Goal: Find specific page/section: Find specific page/section

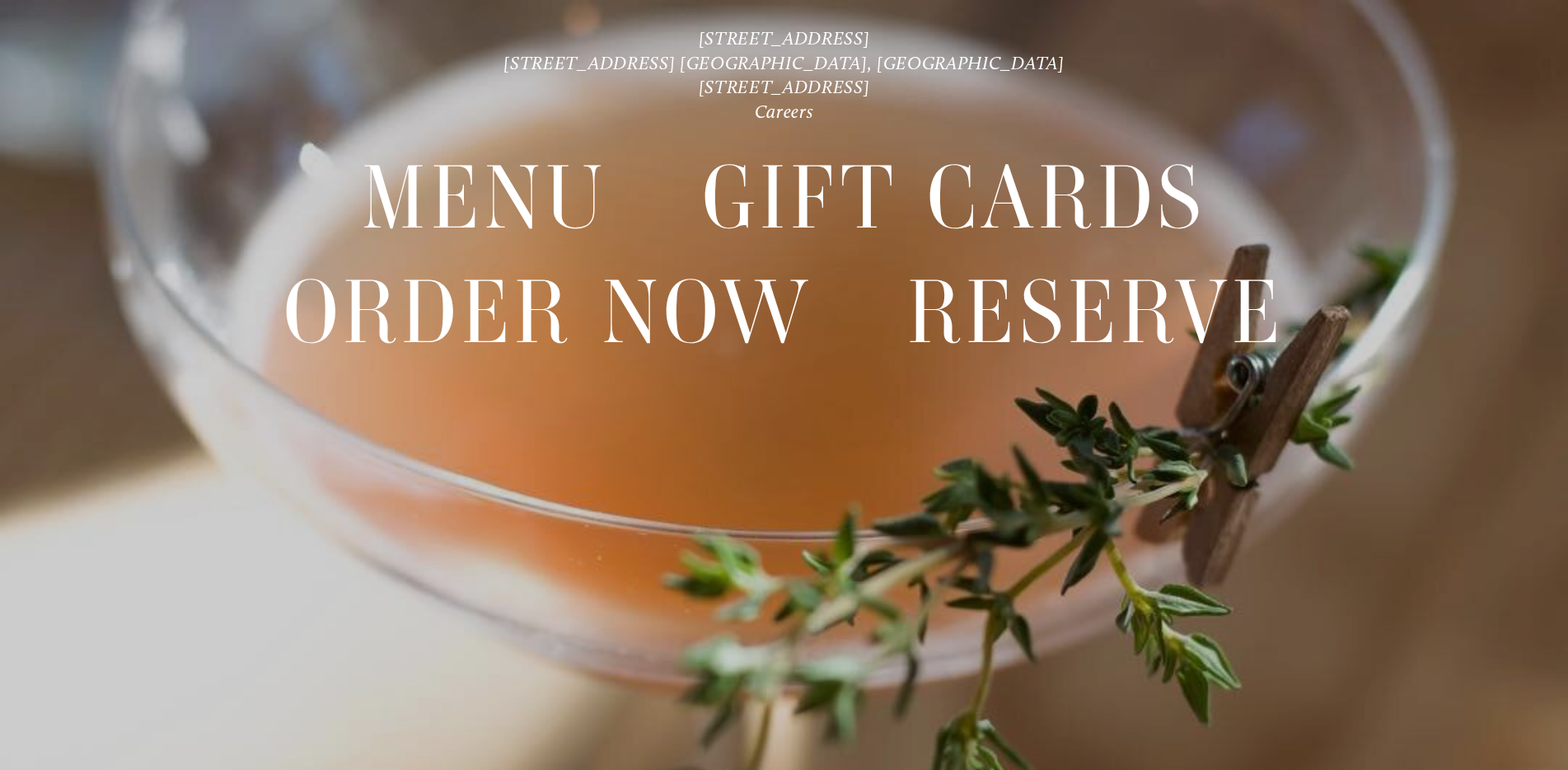
scroll to position [35, 0]
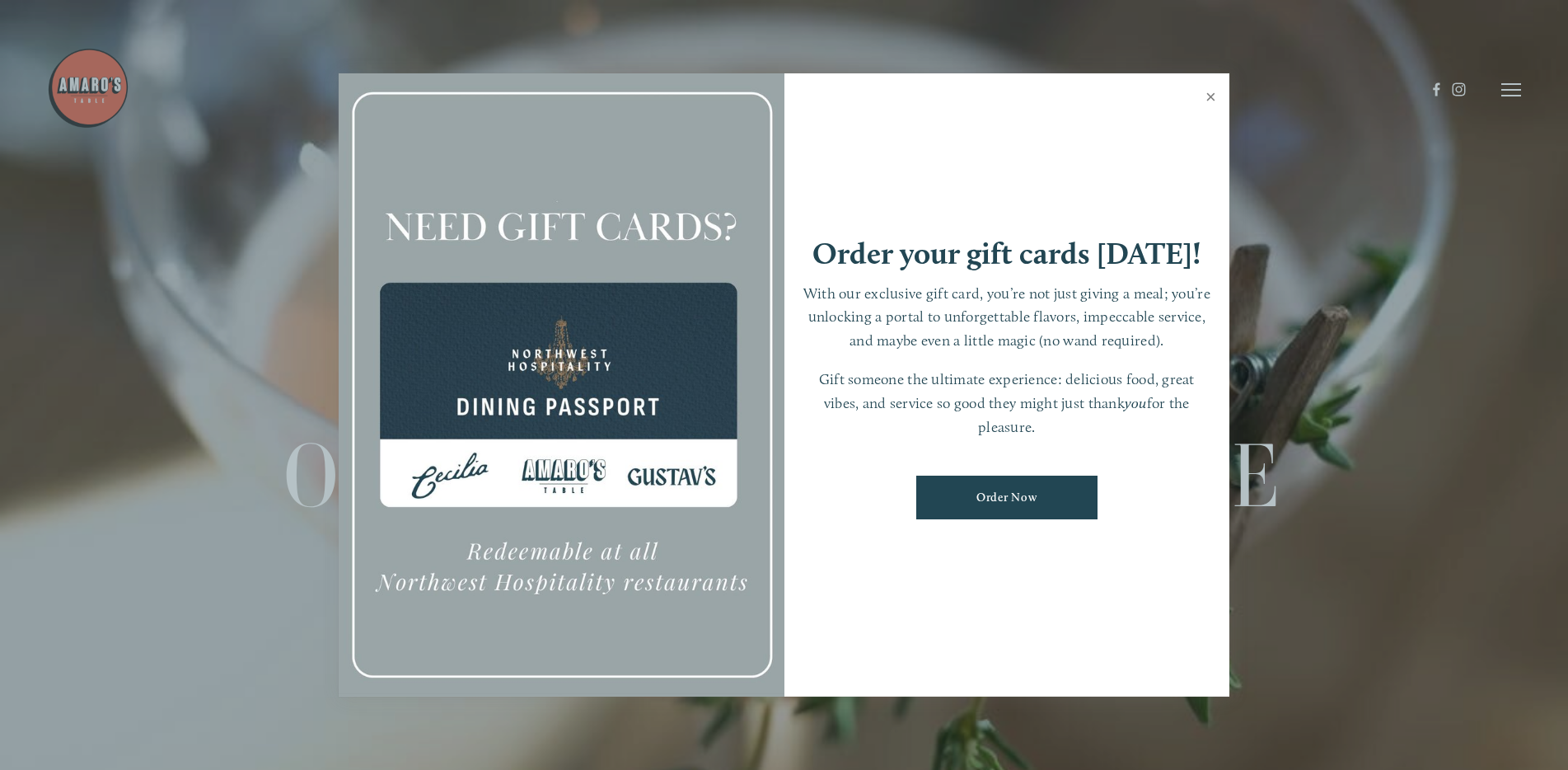
click at [1215, 96] on link "Close" at bounding box center [1211, 98] width 32 height 46
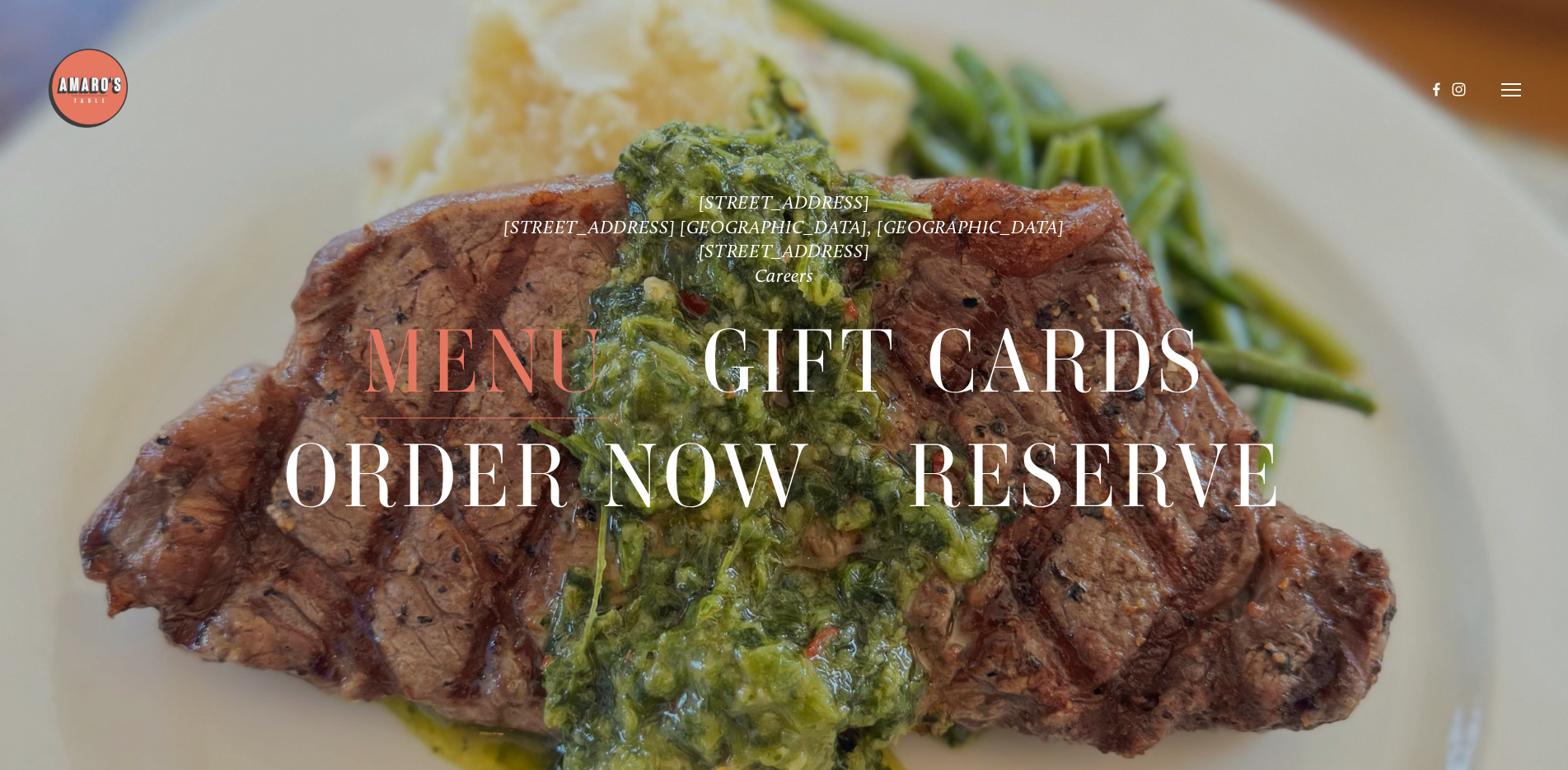
click at [456, 378] on span "Menu" at bounding box center [485, 361] width 246 height 114
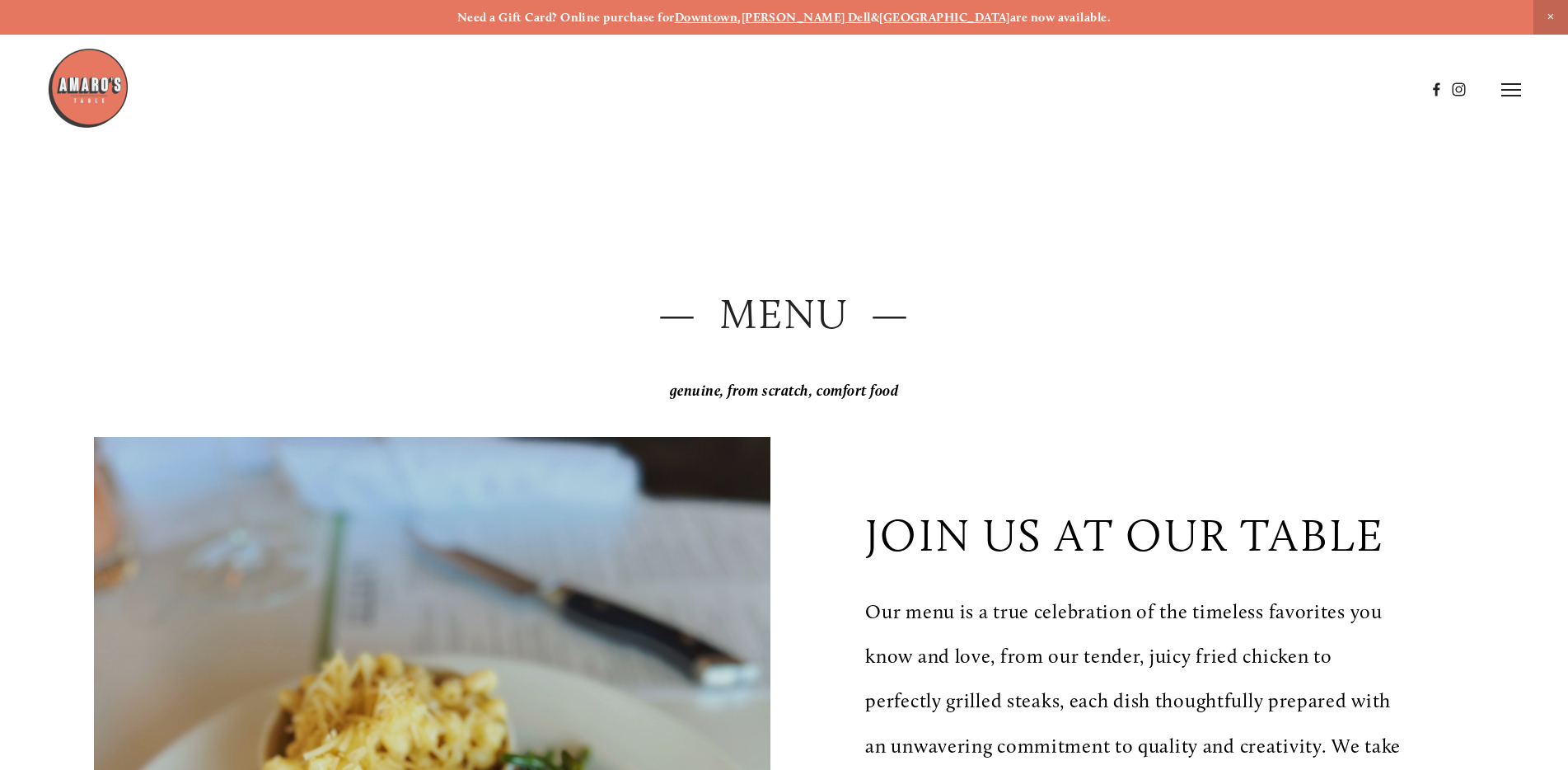
click at [1512, 85] on icon at bounding box center [1510, 89] width 20 height 14
click at [1286, 89] on span "Visit" at bounding box center [1289, 89] width 28 height 15
